Goal: Task Accomplishment & Management: Manage account settings

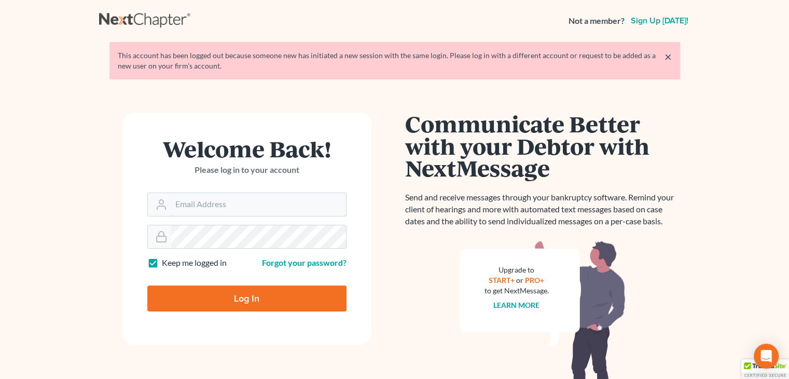
type input "[EMAIL_ADDRESS][DOMAIN_NAME]"
click at [219, 299] on input "Log In" at bounding box center [246, 298] width 199 height 26
type input "Thinking..."
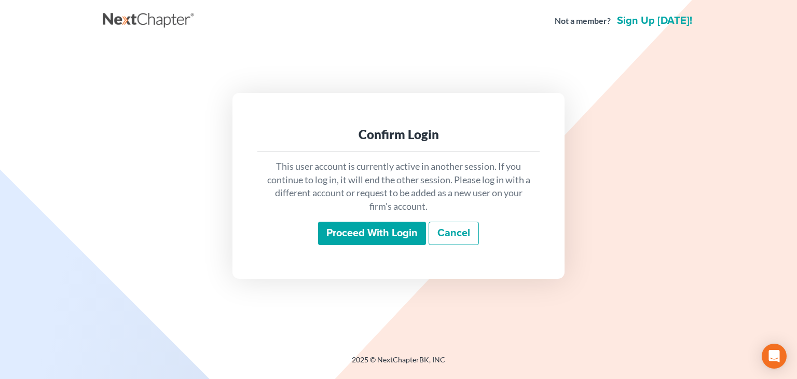
click at [370, 234] on input "Proceed with login" at bounding box center [372, 234] width 108 height 24
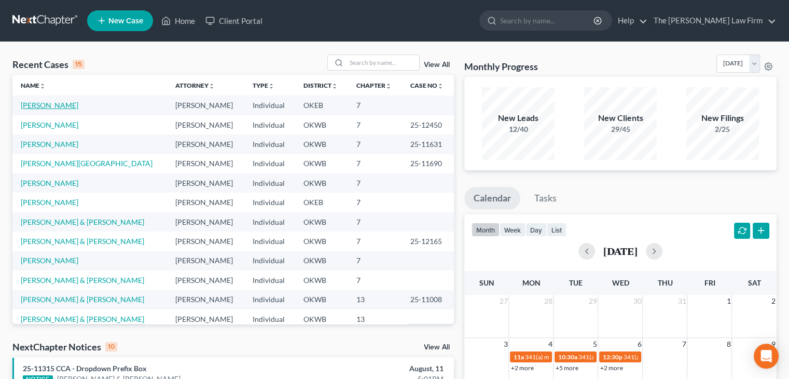
click at [41, 107] on link "Hamilton, Racheal" at bounding box center [50, 105] width 58 height 9
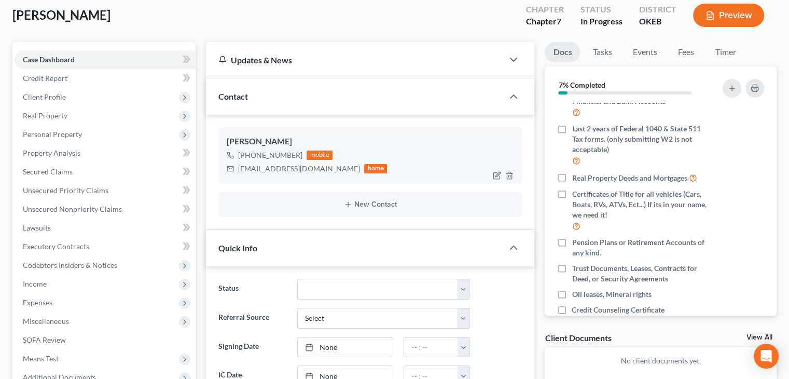
scroll to position [57, 0]
click at [595, 47] on link "Tasks" at bounding box center [602, 53] width 36 height 20
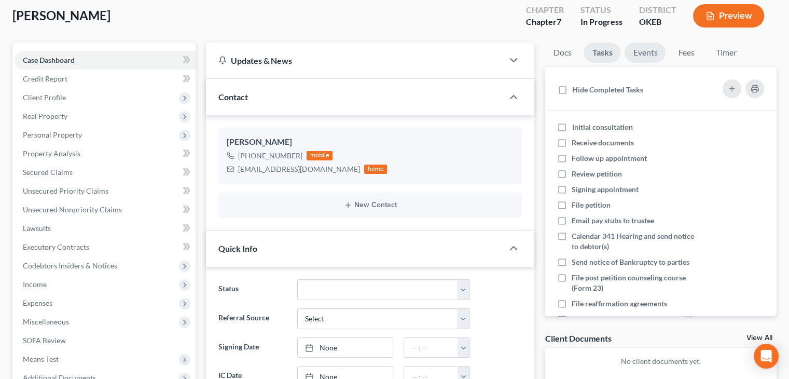
click at [643, 54] on link "Events" at bounding box center [645, 53] width 41 height 20
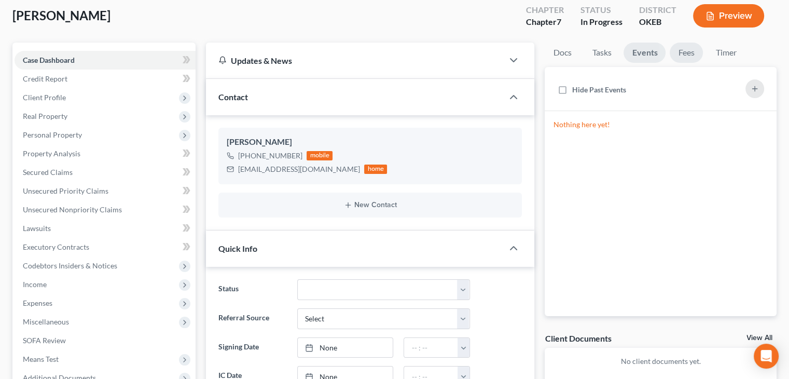
click at [691, 52] on link "Fees" at bounding box center [686, 53] width 33 height 20
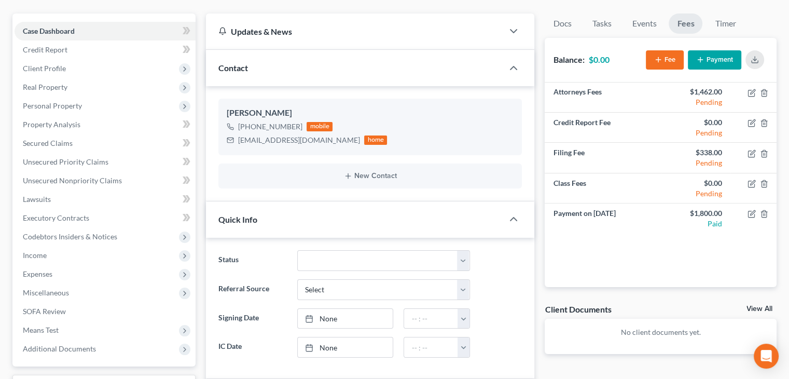
scroll to position [0, 0]
